Goal: Obtain resource: Download file/media

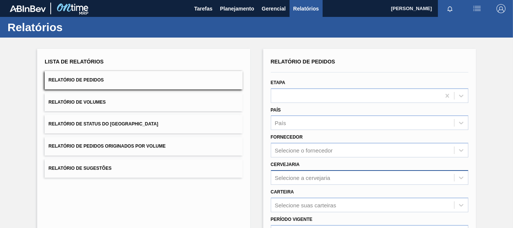
click at [297, 180] on div "Selecione a cervejaria" at bounding box center [303, 177] width 56 height 6
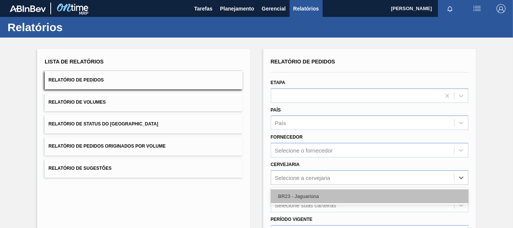
click at [288, 197] on div "BR23 - Jaguariúna" at bounding box center [370, 196] width 198 height 14
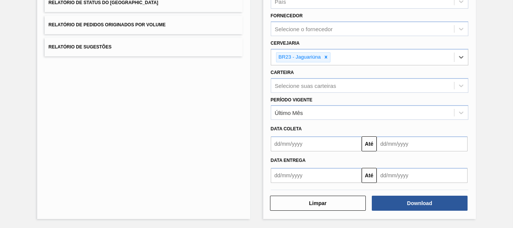
scroll to position [122, 0]
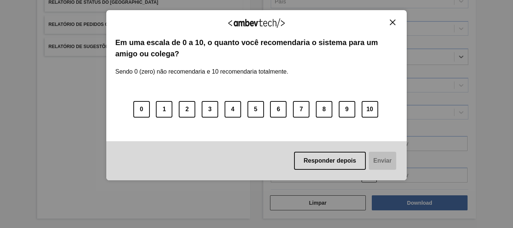
click at [308, 178] on div "Responder depois Enviar" at bounding box center [256, 160] width 300 height 39
click at [394, 22] on img "Close" at bounding box center [393, 23] width 6 height 6
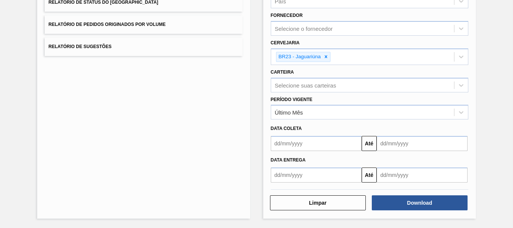
click at [320, 179] on input "text" at bounding box center [316, 174] width 91 height 15
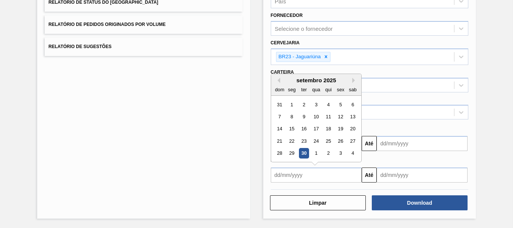
click at [303, 155] on div "30" at bounding box center [304, 153] width 10 height 10
type input "[DATE]"
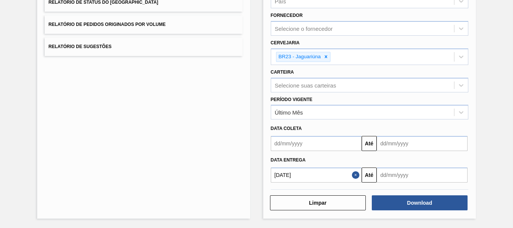
click at [415, 177] on input "text" at bounding box center [422, 174] width 91 height 15
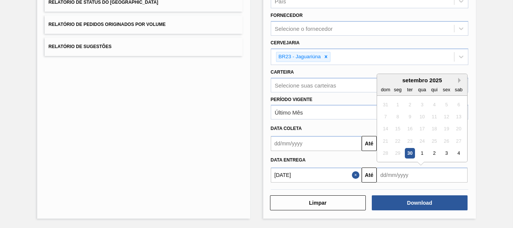
click at [458, 79] on button "Next Month" at bounding box center [460, 80] width 5 height 5
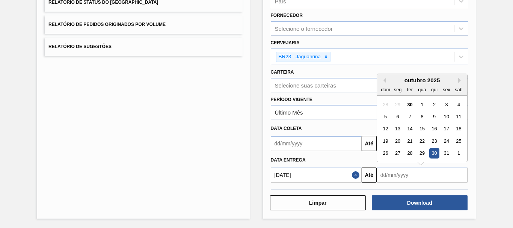
click at [431, 152] on div "30" at bounding box center [434, 153] width 10 height 10
type input "[DATE]"
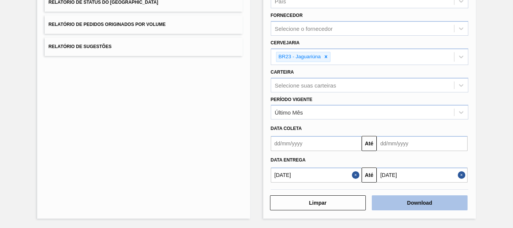
click at [427, 203] on button "Download" at bounding box center [420, 202] width 96 height 15
